Goal: Use online tool/utility: Use online tool/utility

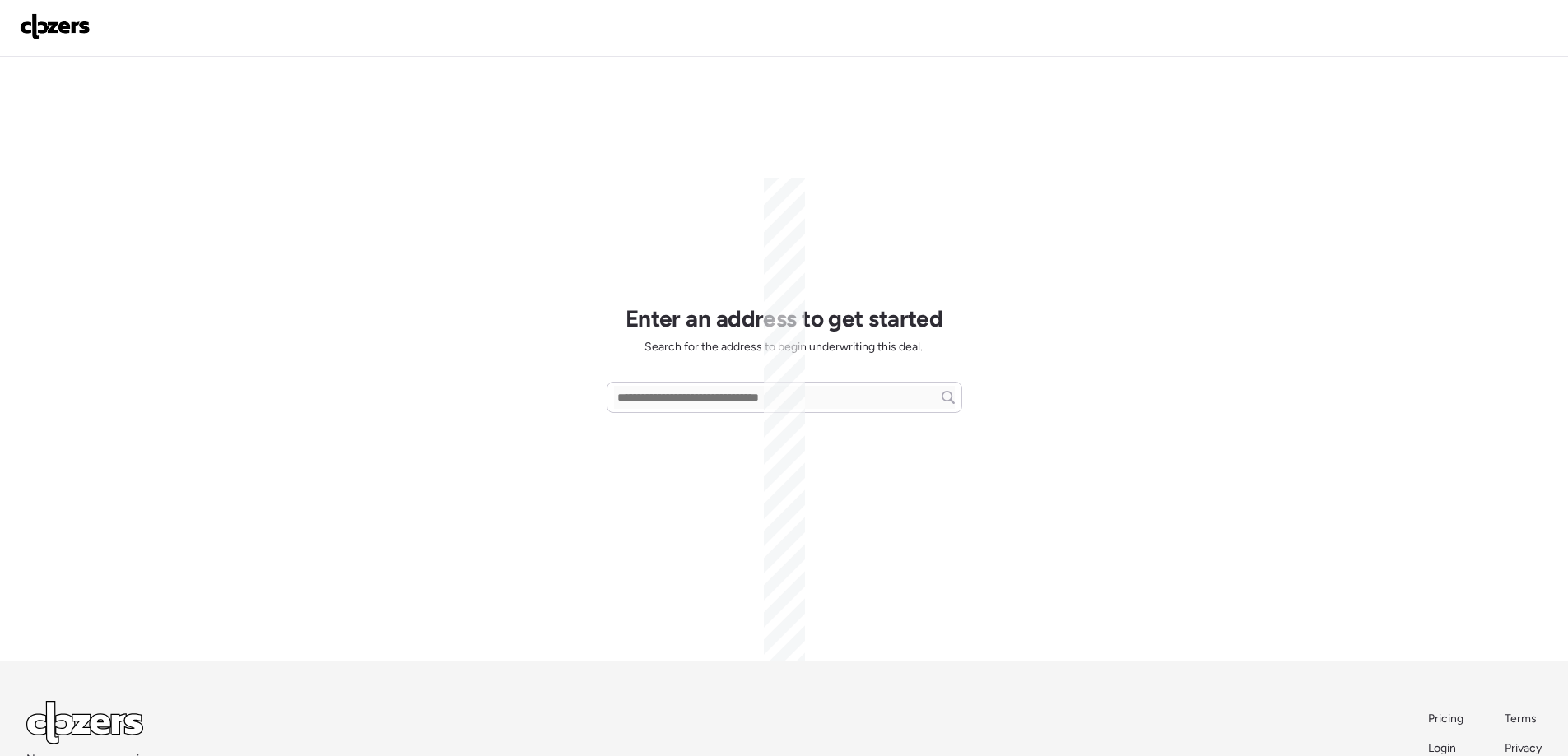
scroll to position [77, 0]
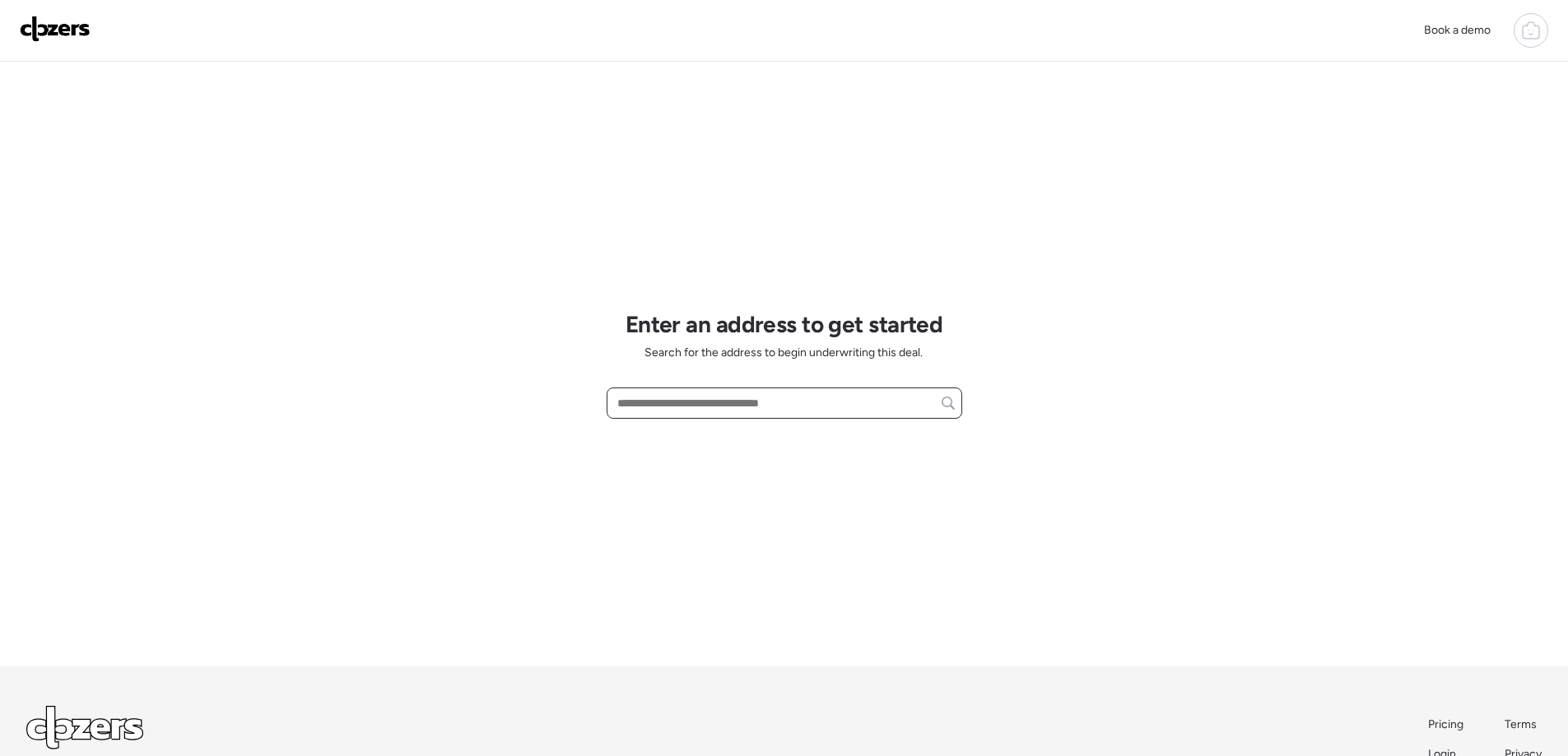
click at [653, 405] on input "text" at bounding box center [784, 404] width 341 height 23
paste input "**********"
click at [670, 434] on span "[STREET_ADDRESS][PERSON_NAME]" at bounding box center [713, 433] width 199 height 16
type input "**********"
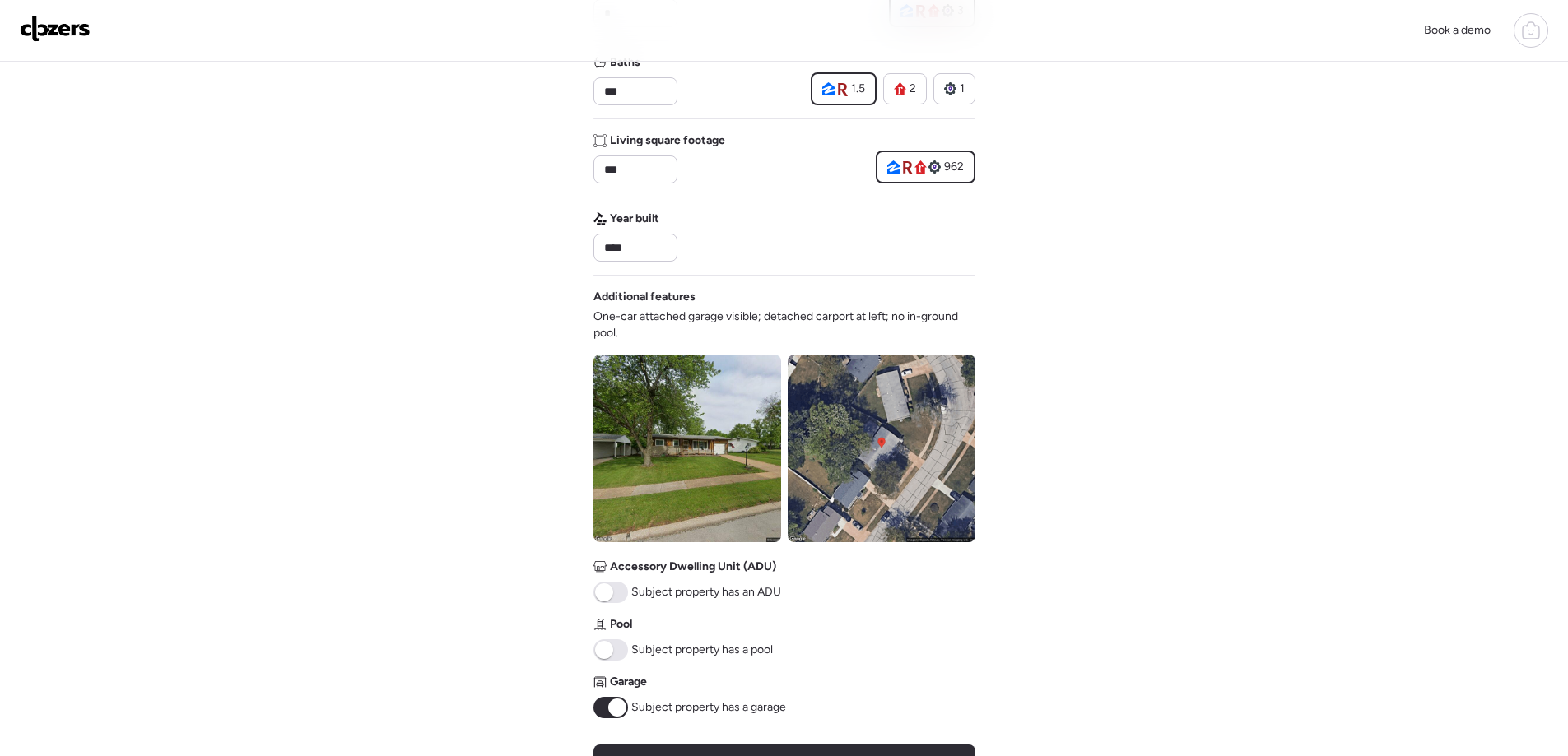
scroll to position [494, 0]
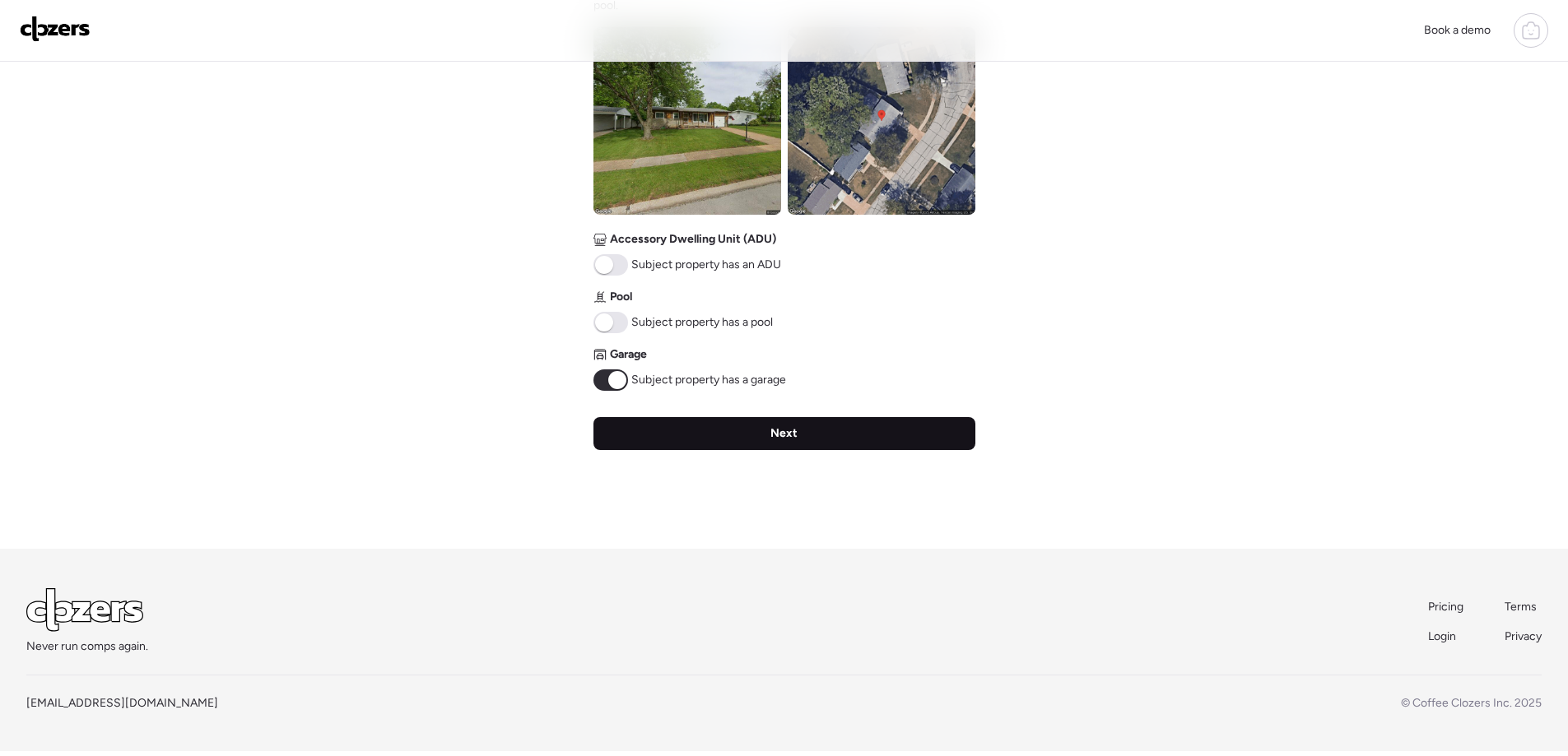
click at [787, 438] on span "Next" at bounding box center [784, 433] width 28 height 16
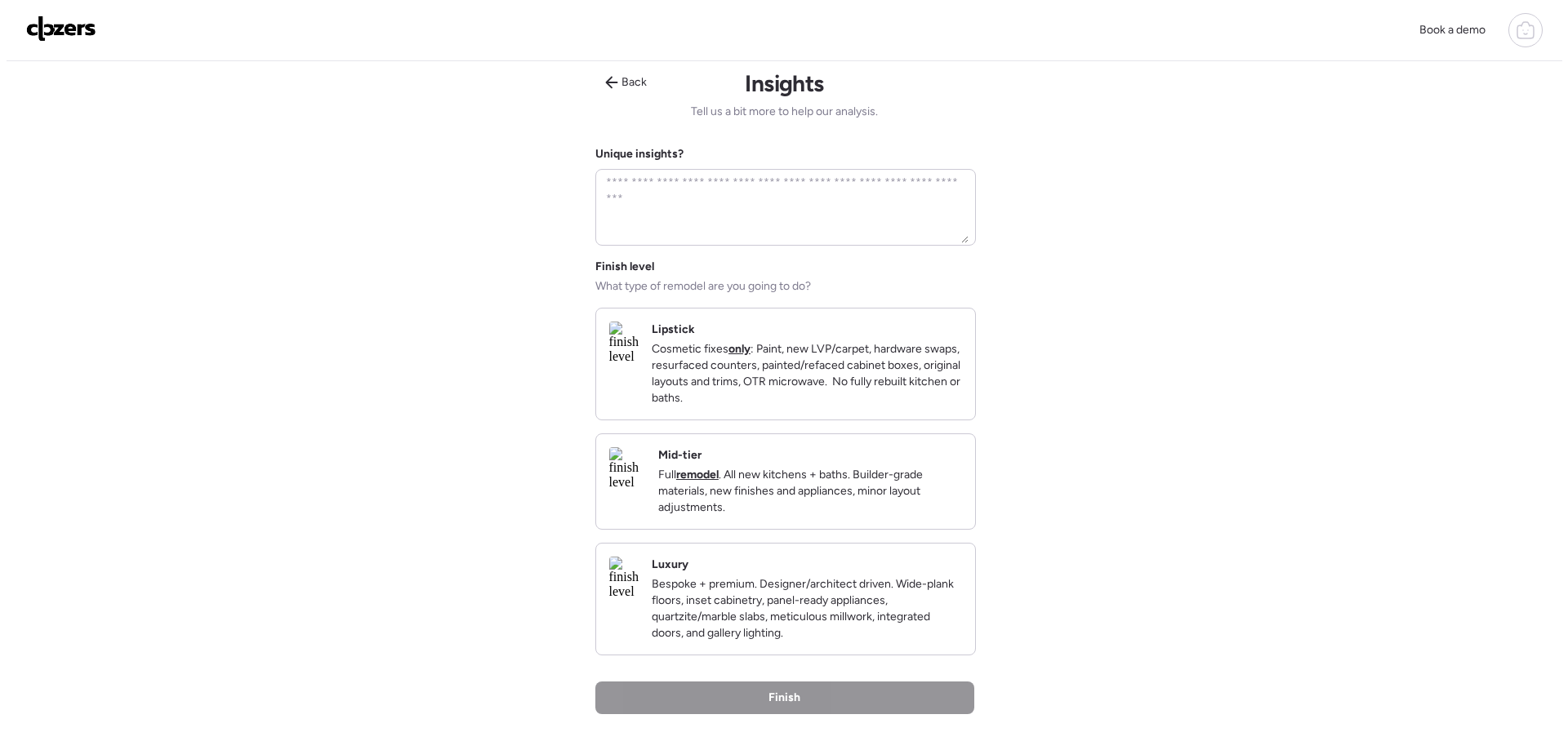
scroll to position [0, 0]
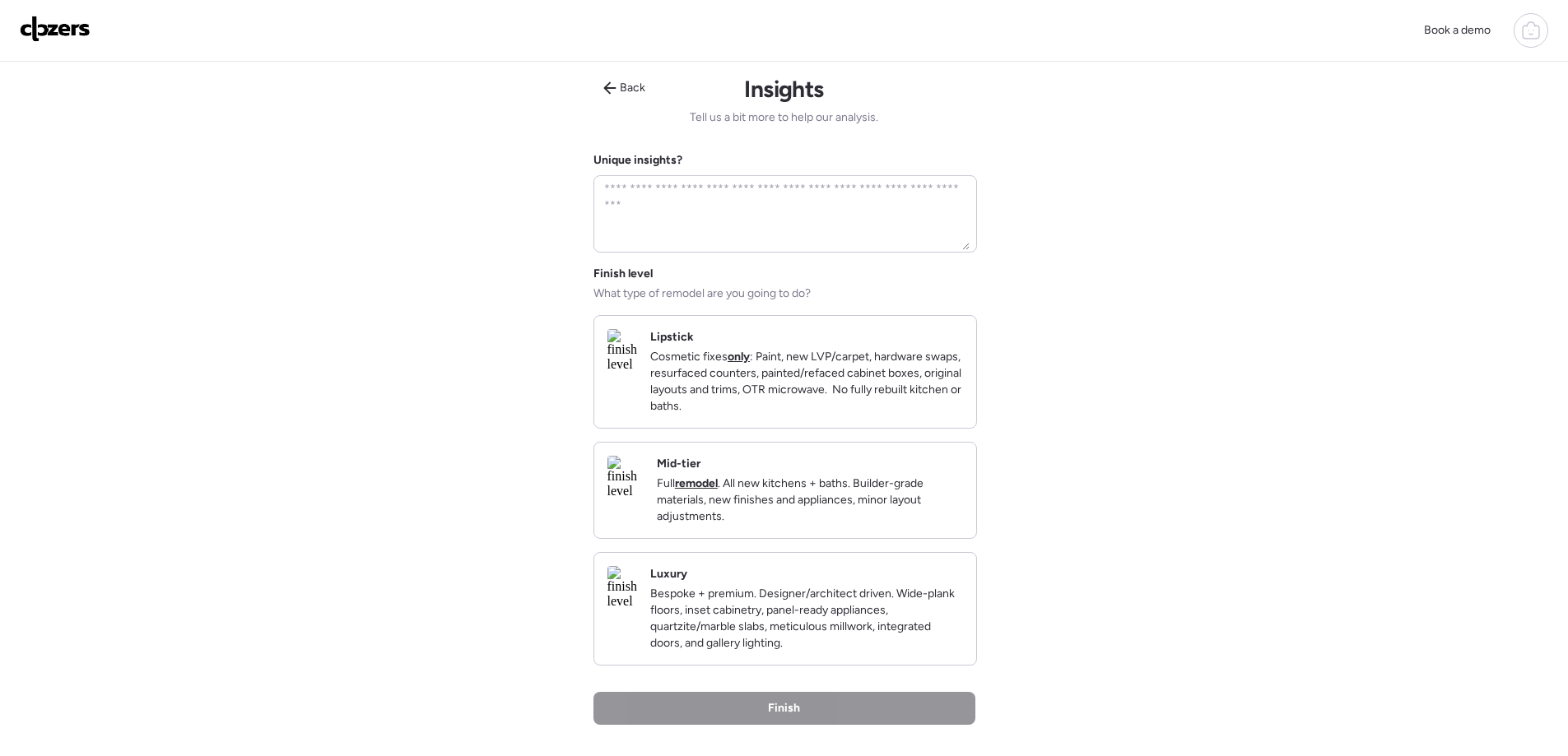
click at [764, 403] on p "Cosmetic fixes only : Paint, new LVP/carpet, hardware swaps, resurfaced counter…" at bounding box center [806, 381] width 312 height 66
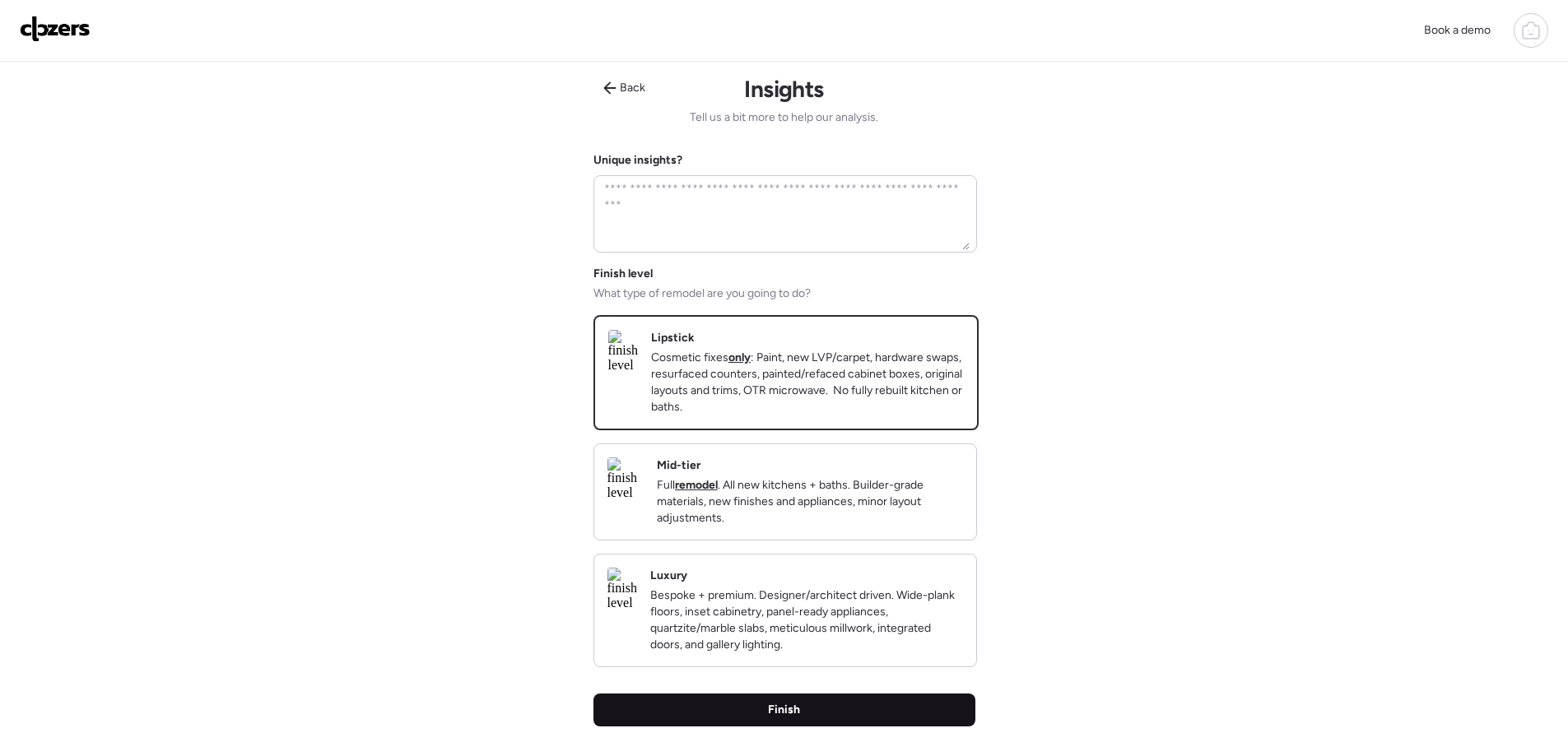
click at [804, 727] on div "Finish" at bounding box center [784, 710] width 382 height 33
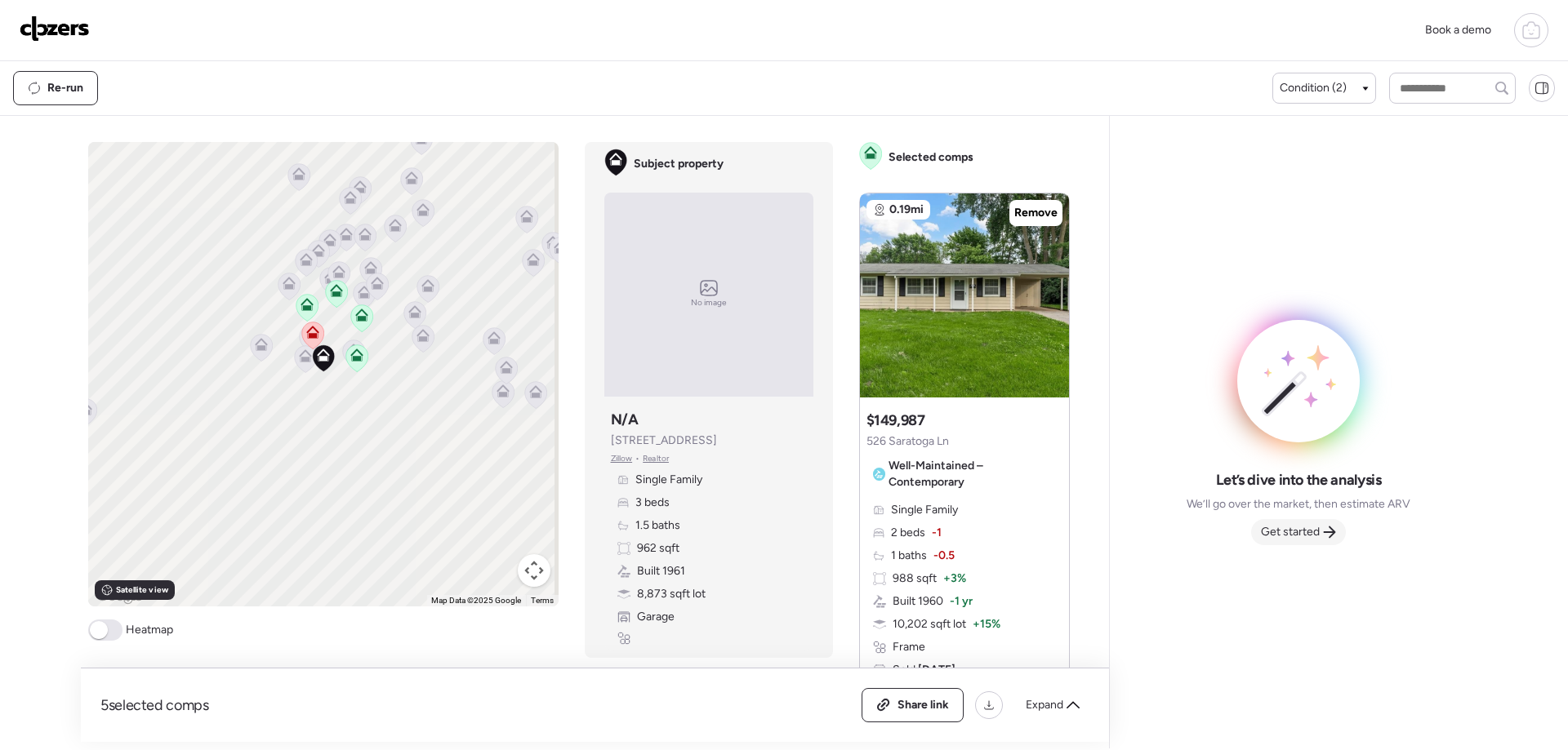
click at [1304, 530] on span "Get started" at bounding box center [1290, 531] width 58 height 16
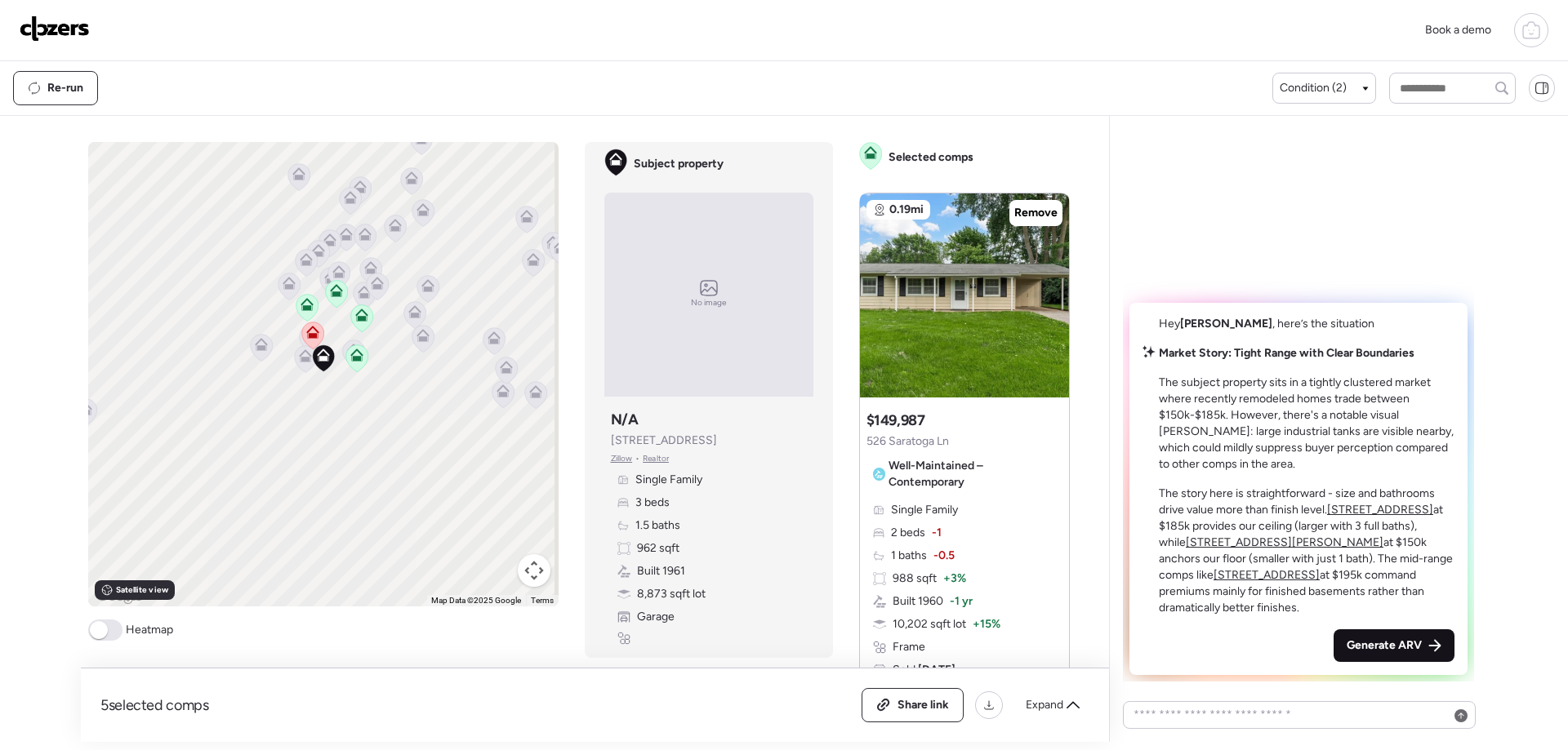
click at [1391, 642] on span "Generate ARV" at bounding box center [1384, 645] width 75 height 16
